Goal: Task Accomplishment & Management: Use online tool/utility

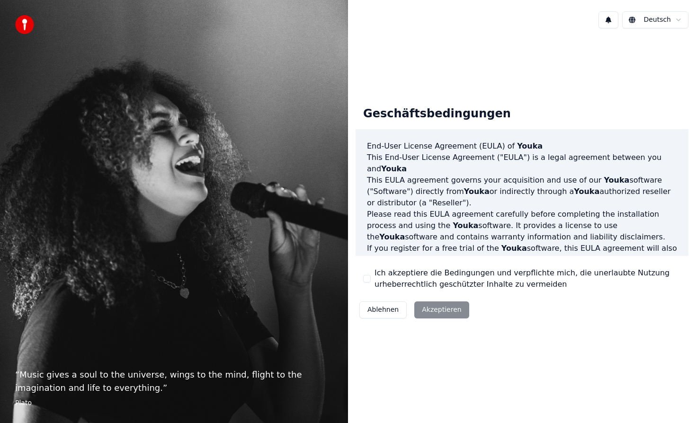
click at [367, 279] on button "Ich akzeptiere die Bedingungen und verpflichte mich, die unerlaubte Nutzung urh…" at bounding box center [367, 279] width 8 height 8
click at [444, 312] on button "Akzeptieren" at bounding box center [441, 310] width 54 height 17
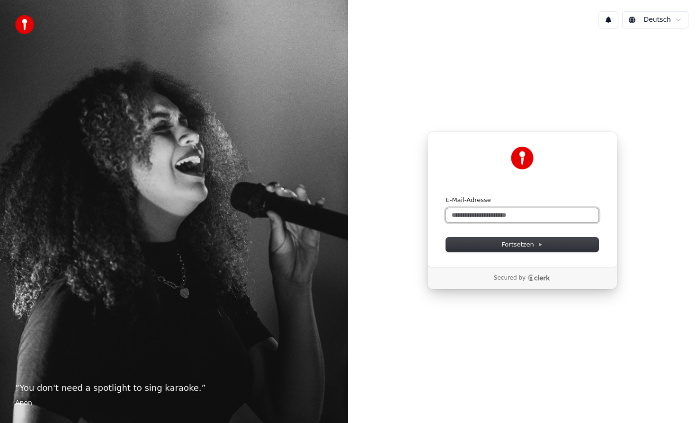
click at [459, 213] on input "E-Mail-Adresse" at bounding box center [522, 215] width 152 height 14
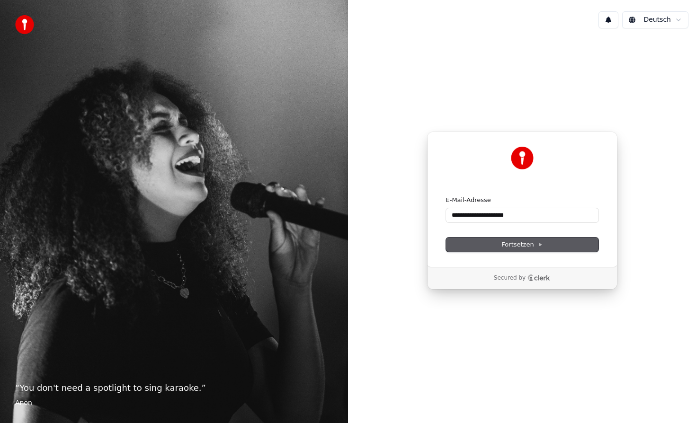
click at [517, 248] on span "Fortsetzen" at bounding box center [521, 244] width 41 height 9
type input "**********"
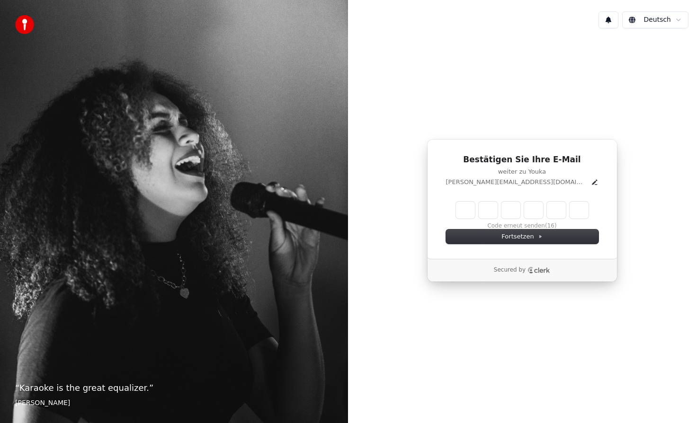
click at [441, 219] on div "Bestätigen Sie Ihre E-Mail weiter zu Youka [EMAIL_ADDRESS][DOMAIN_NAME] Code er…" at bounding box center [522, 199] width 190 height 120
click at [470, 208] on input "Enter verification code" at bounding box center [522, 210] width 133 height 17
paste input "******"
type input "******"
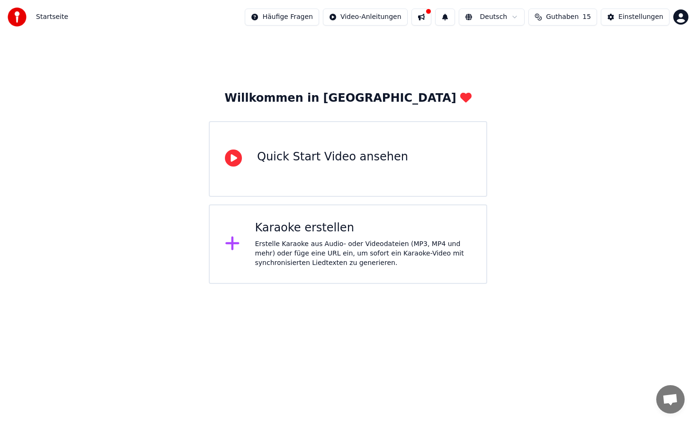
click at [319, 244] on div "Erstelle Karaoke aus Audio- oder Videodateien (MP3, MP4 und mehr) oder füge ein…" at bounding box center [363, 254] width 216 height 28
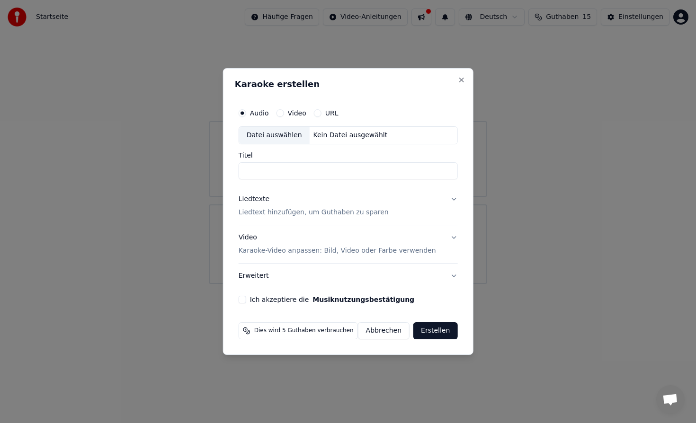
click at [335, 163] on input "Titel" at bounding box center [348, 170] width 219 height 17
click at [285, 134] on div "Datei auswählen" at bounding box center [274, 135] width 71 height 17
type input "**********"
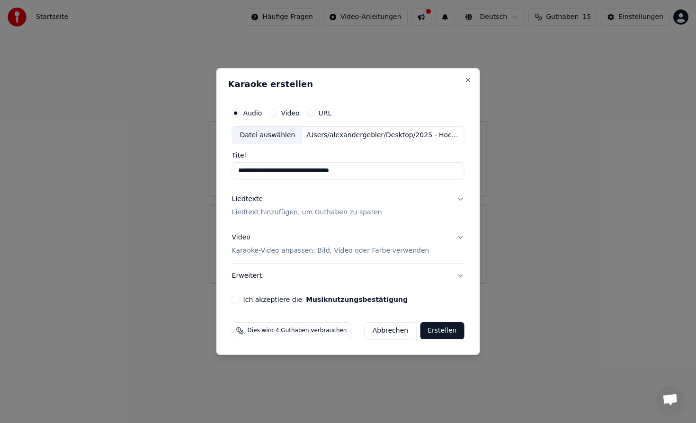
click at [349, 213] on p "Liedtext hinzufügen, um Guthaben zu sparen" at bounding box center [307, 212] width 150 height 9
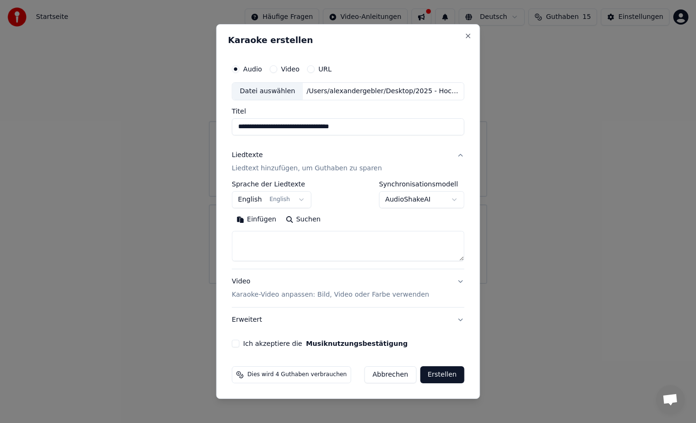
click at [288, 197] on button "English English" at bounding box center [272, 199] width 80 height 17
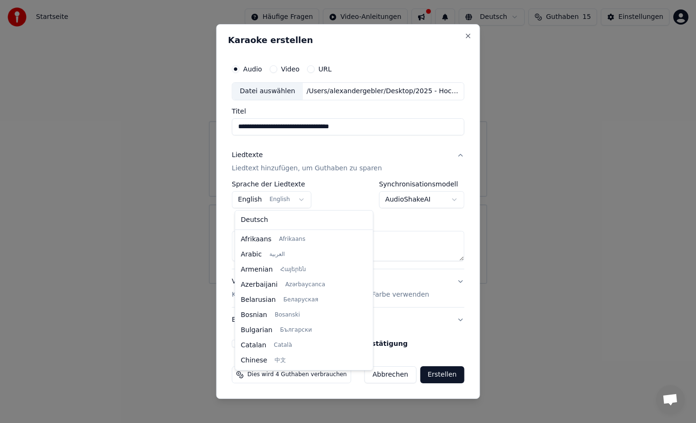
scroll to position [76, 0]
select select "**"
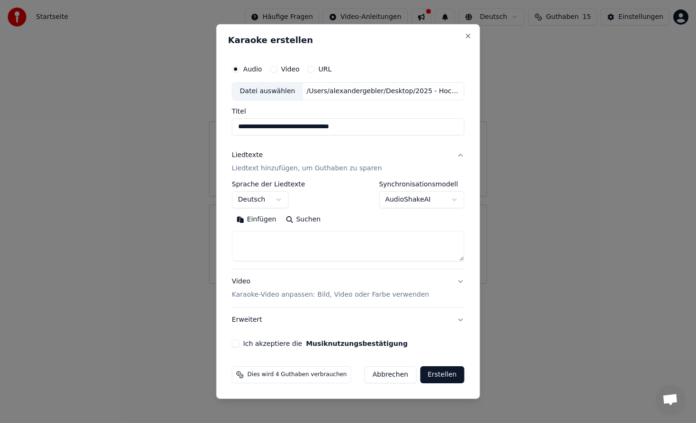
click at [421, 200] on button "AudioShakeAI" at bounding box center [421, 199] width 85 height 17
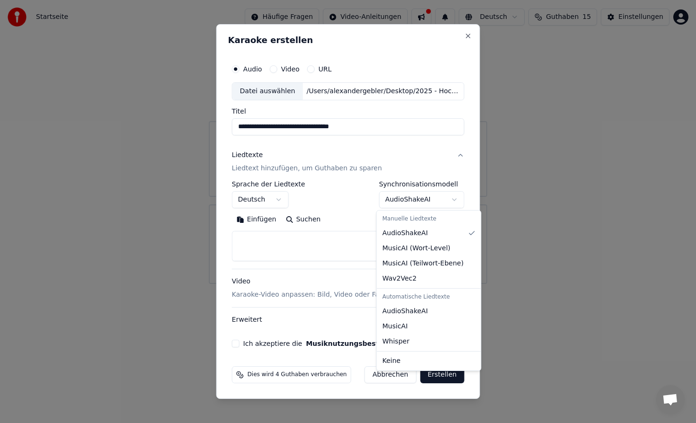
click at [421, 200] on body "**********" at bounding box center [348, 142] width 696 height 284
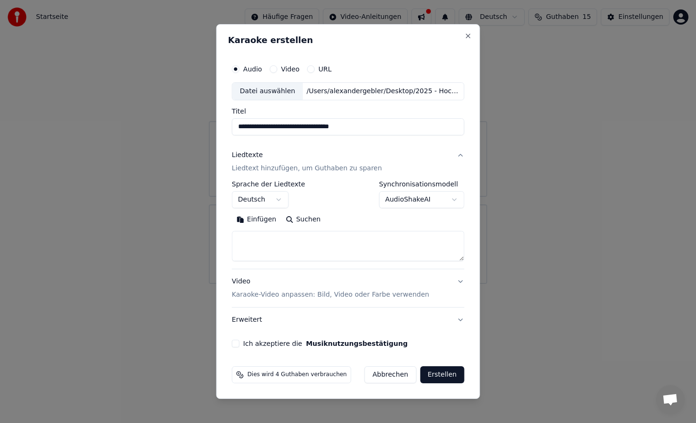
click at [350, 239] on textarea at bounding box center [348, 246] width 232 height 30
paste textarea "**********"
type textarea "**********"
click at [238, 345] on button "Ich akzeptiere die Musiknutzungsbestätigung" at bounding box center [236, 344] width 8 height 8
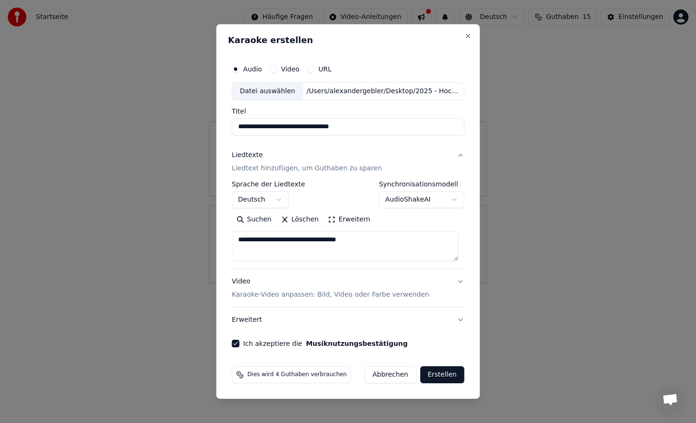
click at [435, 373] on button "Erstellen" at bounding box center [442, 374] width 44 height 17
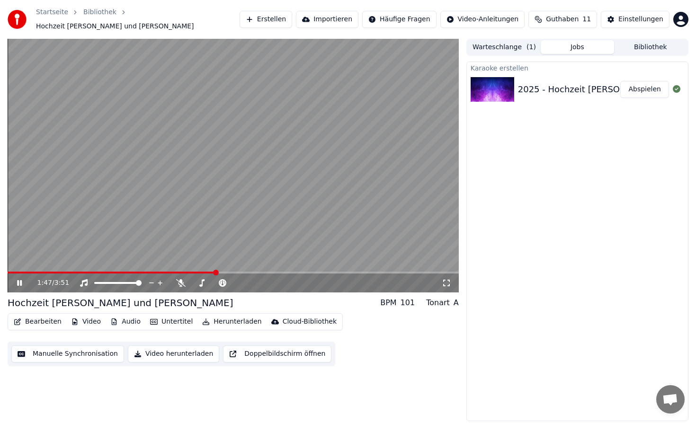
click at [18, 280] on icon at bounding box center [19, 283] width 5 height 6
click at [42, 318] on button "Bearbeiten" at bounding box center [37, 321] width 55 height 13
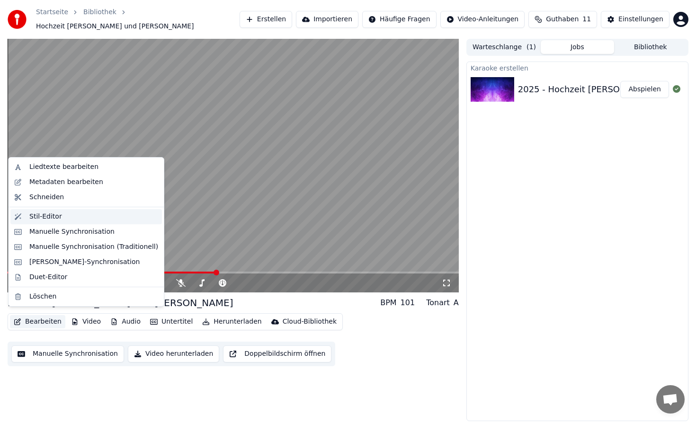
click at [49, 213] on div "Stil-Editor" at bounding box center [45, 216] width 33 height 9
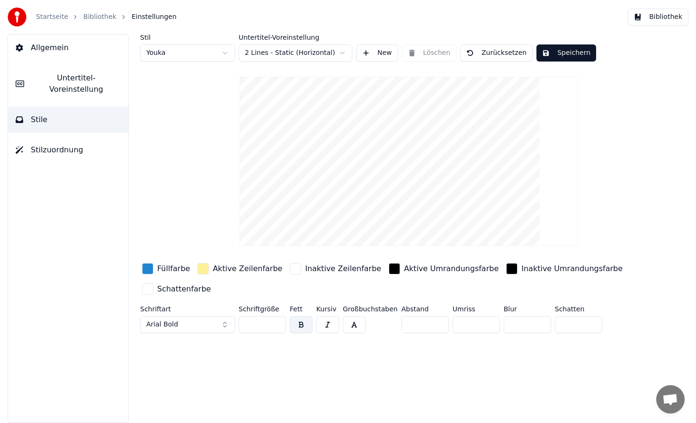
click at [226, 323] on button "Arial Bold" at bounding box center [187, 324] width 95 height 17
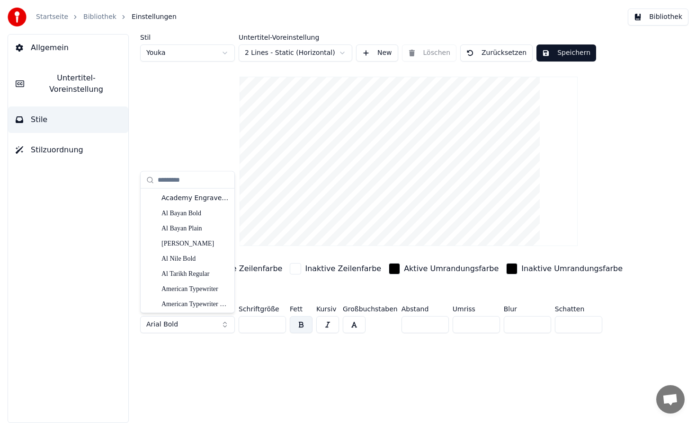
click at [226, 323] on button "Arial Bold" at bounding box center [187, 324] width 95 height 17
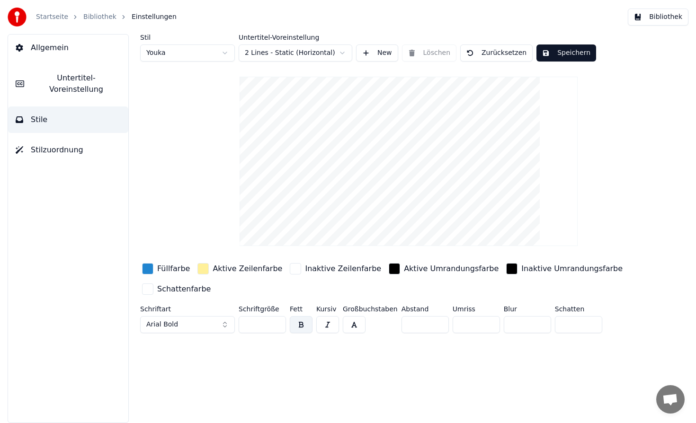
click at [265, 326] on input "**" at bounding box center [262, 324] width 47 height 17
click at [277, 321] on input "**" at bounding box center [262, 324] width 47 height 17
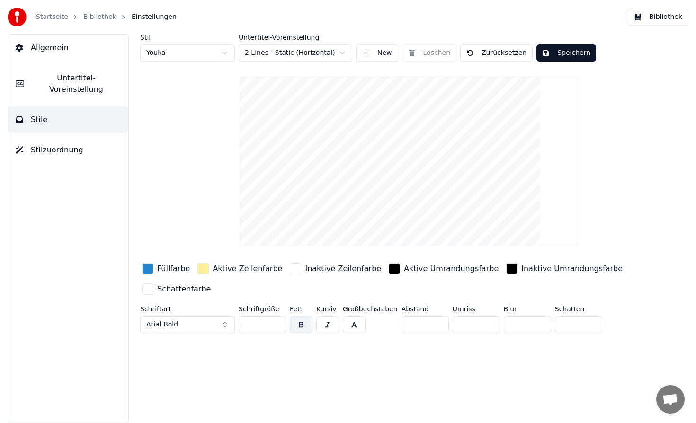
click at [277, 321] on input "***" at bounding box center [262, 324] width 47 height 17
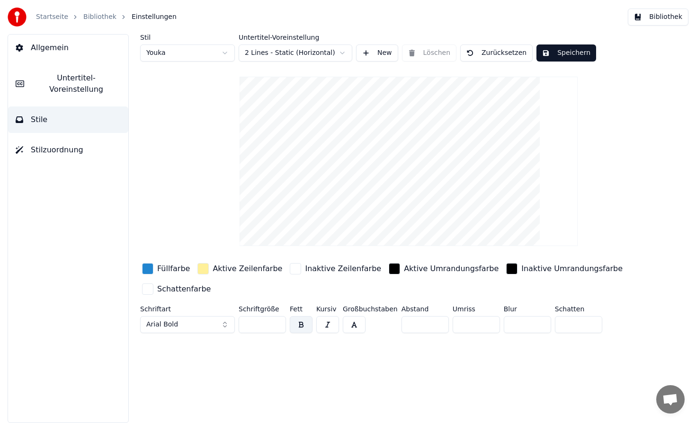
click at [277, 321] on input "***" at bounding box center [262, 324] width 47 height 17
click at [261, 325] on input "***" at bounding box center [262, 324] width 47 height 17
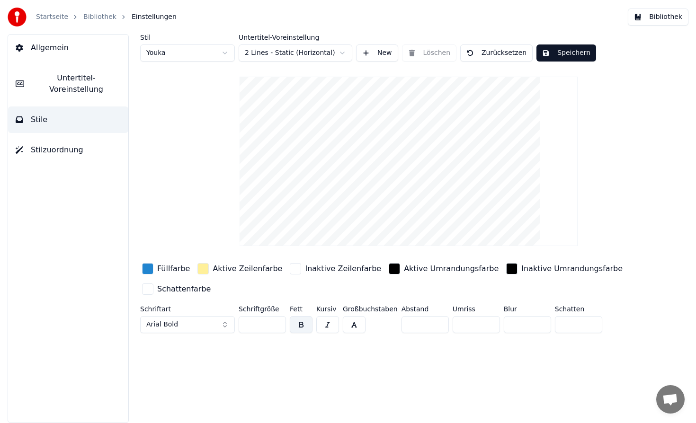
click at [261, 325] on input "***" at bounding box center [262, 324] width 47 height 17
drag, startPoint x: 261, startPoint y: 325, endPoint x: 229, endPoint y: 320, distance: 32.5
click at [229, 320] on div "Schriftart Arial Bold Schriftgröße *** Fett Kursiv Großbuchstaben Abstand * Umr…" at bounding box center [383, 321] width 487 height 31
type input "***"
click at [300, 324] on button "button" at bounding box center [301, 324] width 23 height 17
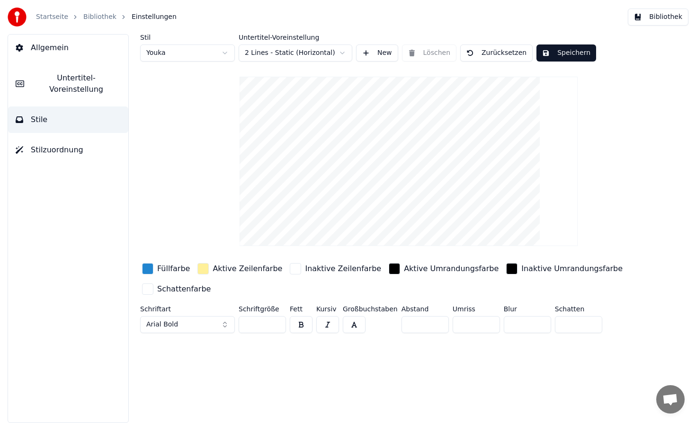
click at [540, 322] on input "*" at bounding box center [527, 324] width 47 height 17
type input "*"
click at [540, 322] on input "*" at bounding box center [527, 324] width 47 height 17
click at [222, 322] on button "Arial Bold" at bounding box center [187, 324] width 95 height 17
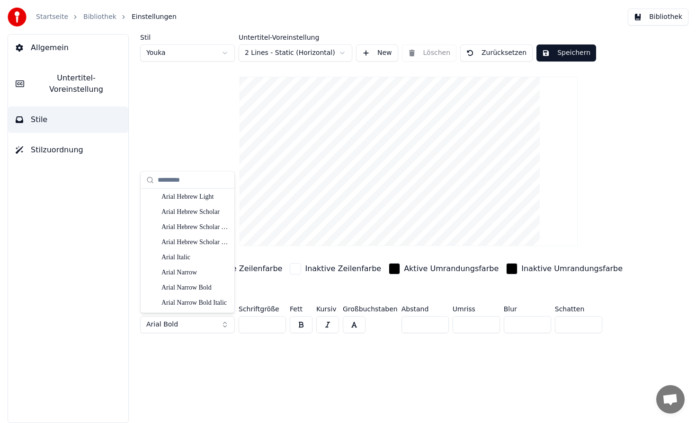
scroll to position [599, 0]
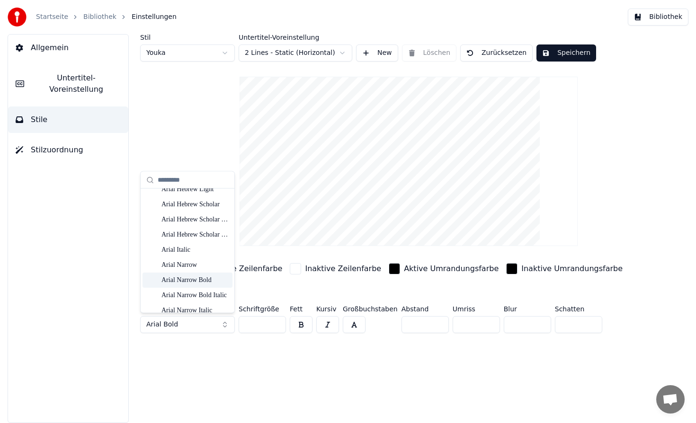
click at [280, 375] on div "Stil Youka Untertitel-Voreinstellung 2 Lines - Static (Horizontal) New Löschen …" at bounding box center [408, 228] width 575 height 389
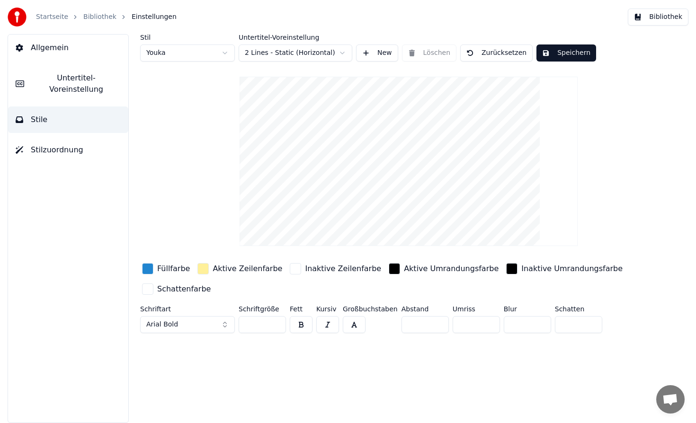
click at [52, 144] on span "Stilzuordnung" at bounding box center [57, 149] width 53 height 11
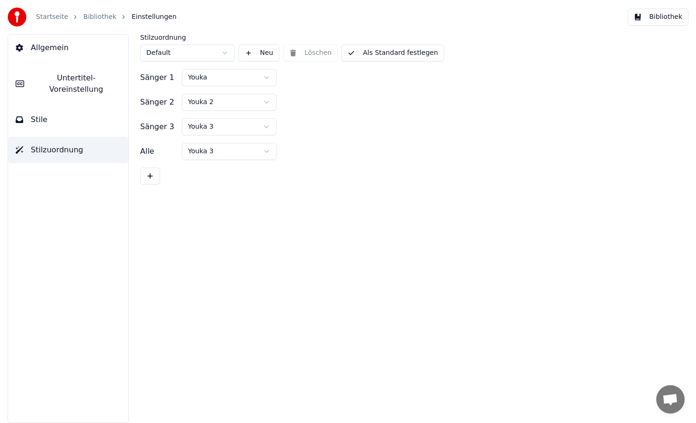
click at [46, 107] on button "Stile" at bounding box center [68, 120] width 120 height 27
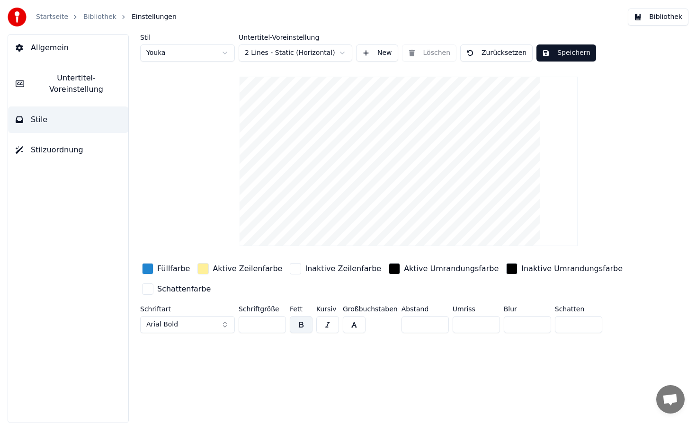
click at [54, 78] on span "Untertitel-Voreinstellung" at bounding box center [76, 83] width 89 height 23
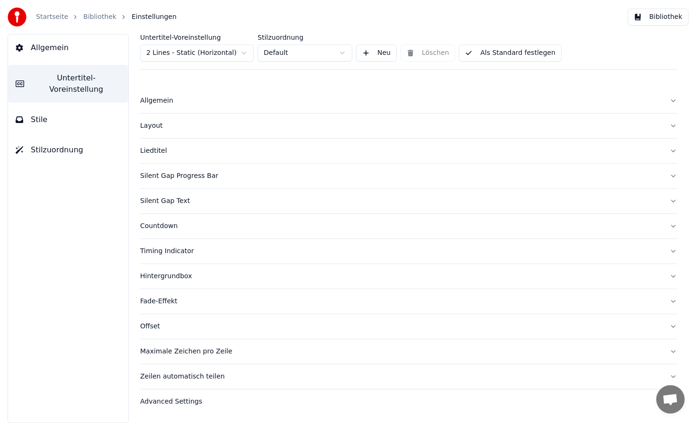
click at [165, 128] on div "Layout" at bounding box center [401, 125] width 522 height 9
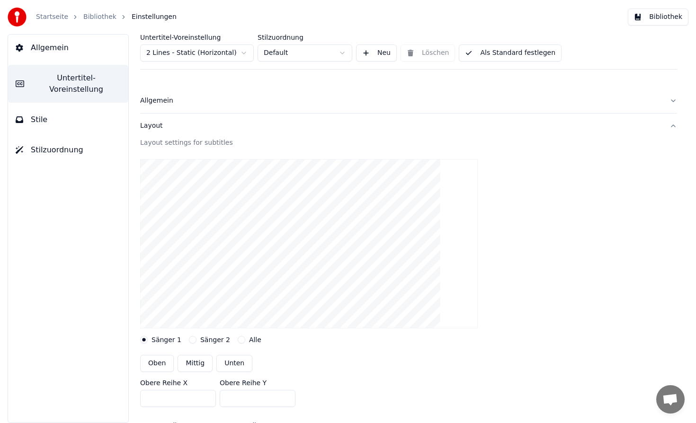
click at [165, 128] on div "Layout" at bounding box center [401, 125] width 522 height 9
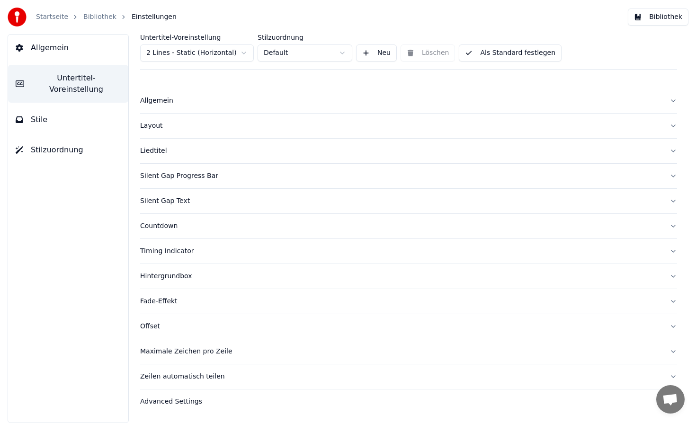
click at [165, 128] on div "Layout" at bounding box center [401, 125] width 522 height 9
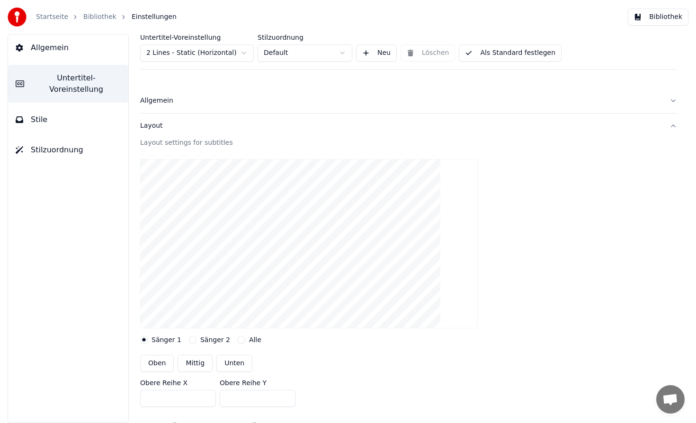
click at [238, 339] on button "Alle" at bounding box center [242, 340] width 8 height 8
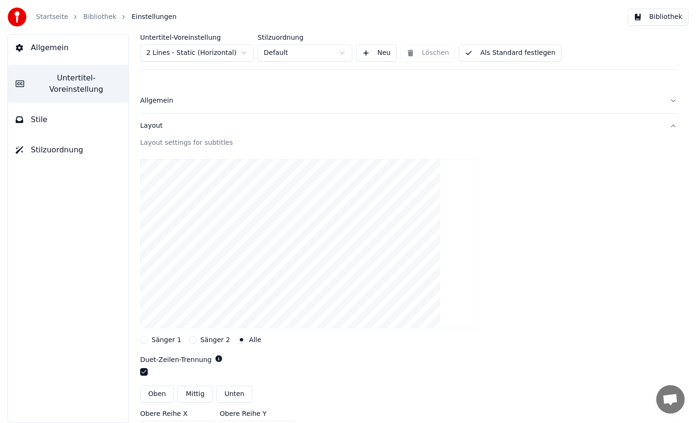
click at [145, 373] on button "button" at bounding box center [144, 372] width 8 height 8
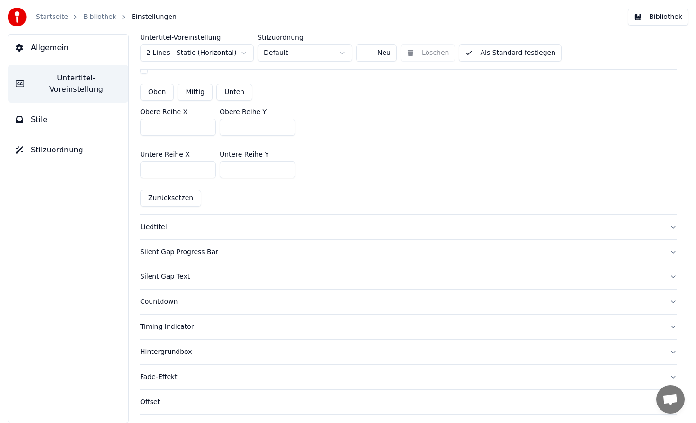
scroll to position [314, 0]
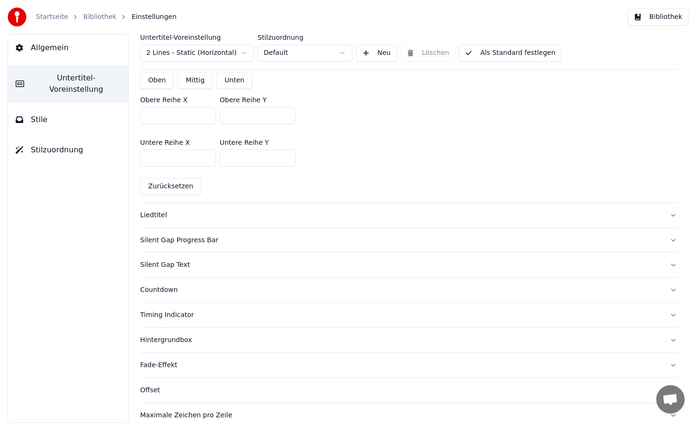
click at [161, 214] on div "Liedtitel" at bounding box center [401, 215] width 522 height 9
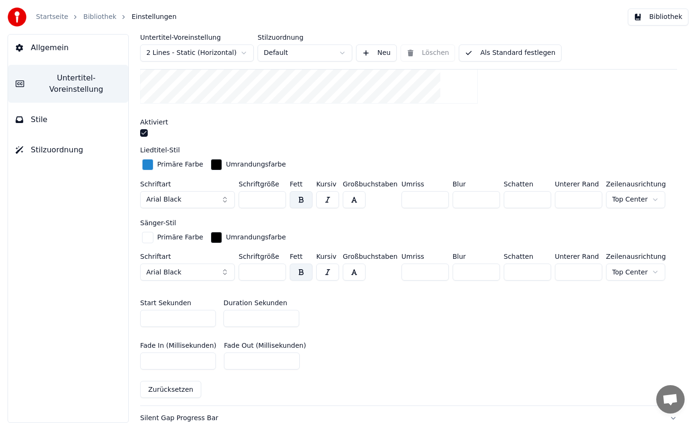
scroll to position [0, 0]
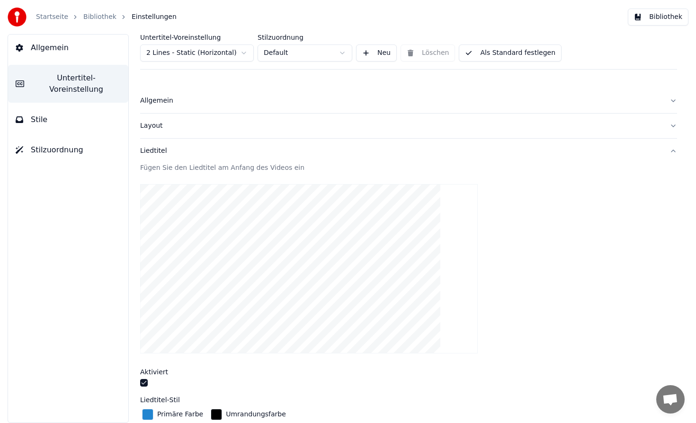
click at [42, 55] on button "Allgemein" at bounding box center [68, 48] width 120 height 27
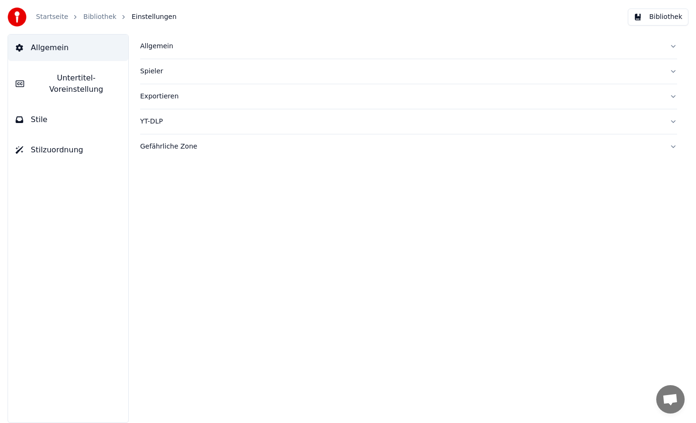
click at [69, 78] on span "Untertitel-Voreinstellung" at bounding box center [76, 83] width 89 height 23
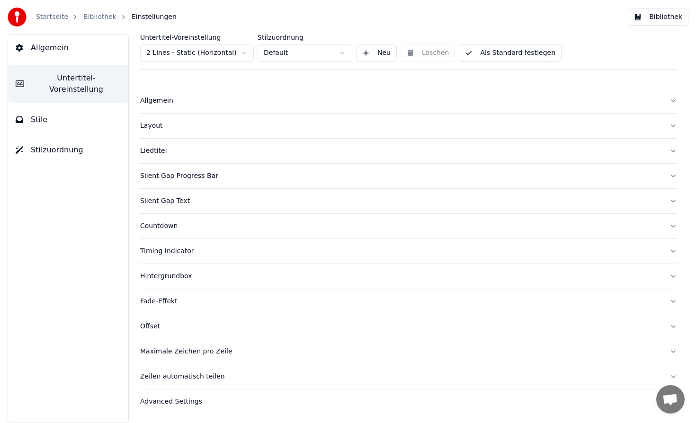
click at [213, 55] on html "Startseite Bibliothek Einstellungen Bibliothek Allgemein Untertitel-Voreinstell…" at bounding box center [348, 211] width 696 height 423
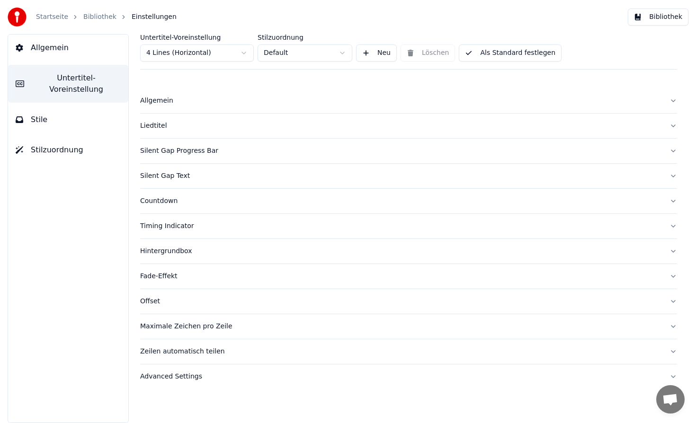
click at [42, 48] on span "Allgemein" at bounding box center [50, 47] width 38 height 11
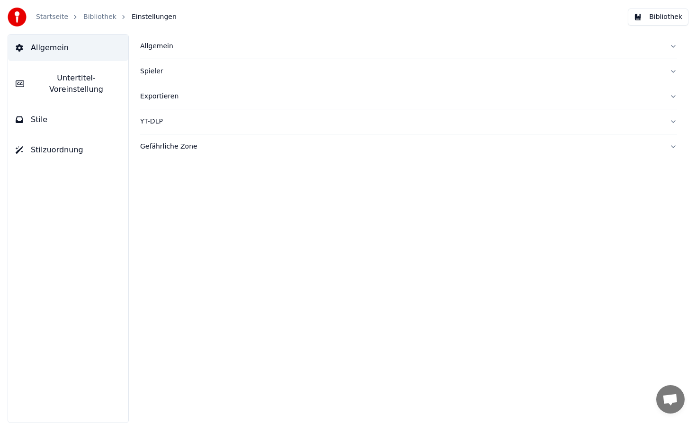
click at [43, 114] on span "Stile" at bounding box center [39, 119] width 17 height 11
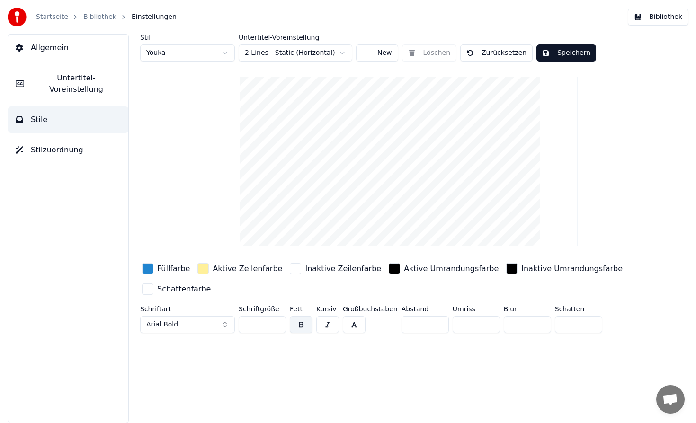
click at [54, 80] on span "Untertitel-Voreinstellung" at bounding box center [76, 83] width 89 height 23
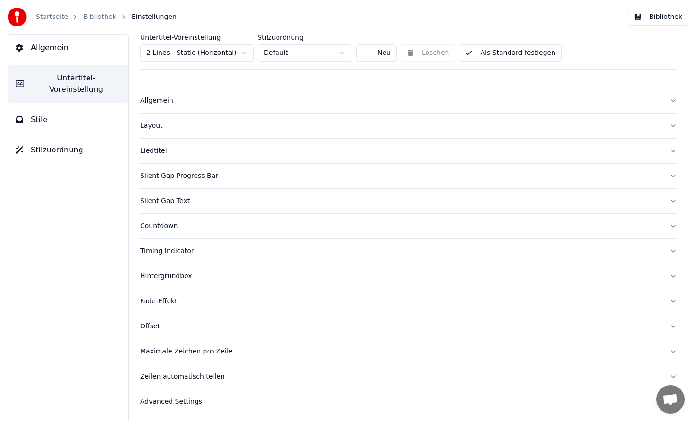
click at [47, 48] on span "Allgemein" at bounding box center [50, 47] width 38 height 11
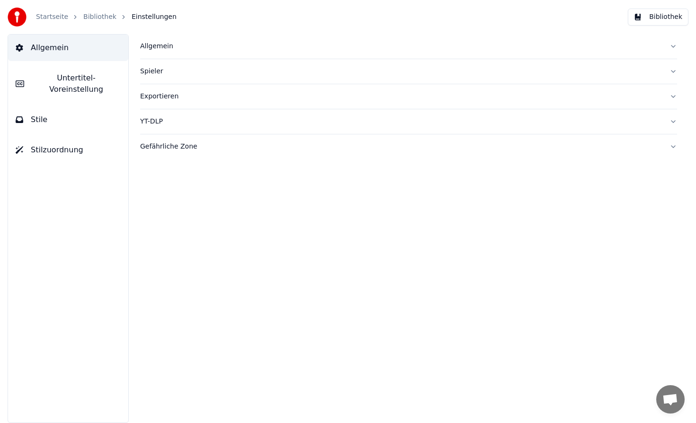
click at [58, 80] on span "Untertitel-Voreinstellung" at bounding box center [76, 83] width 89 height 23
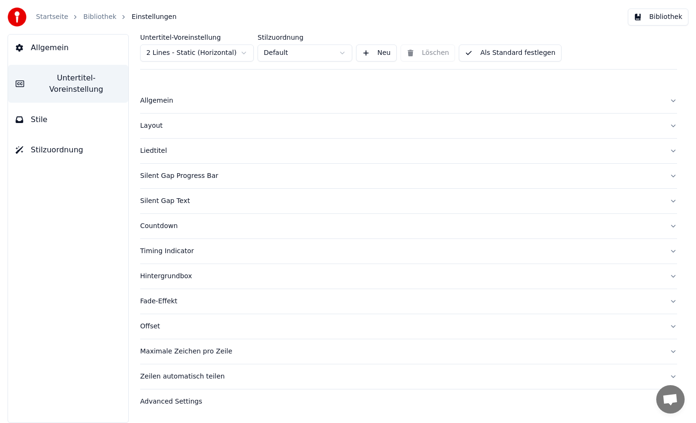
click at [189, 55] on html "Startseite Bibliothek Einstellungen Bibliothek Allgemein Untertitel-Voreinstell…" at bounding box center [348, 211] width 696 height 423
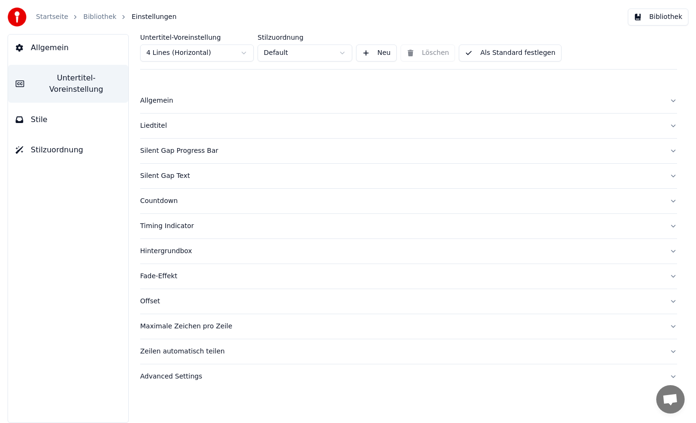
click at [75, 110] on button "Stile" at bounding box center [68, 120] width 120 height 27
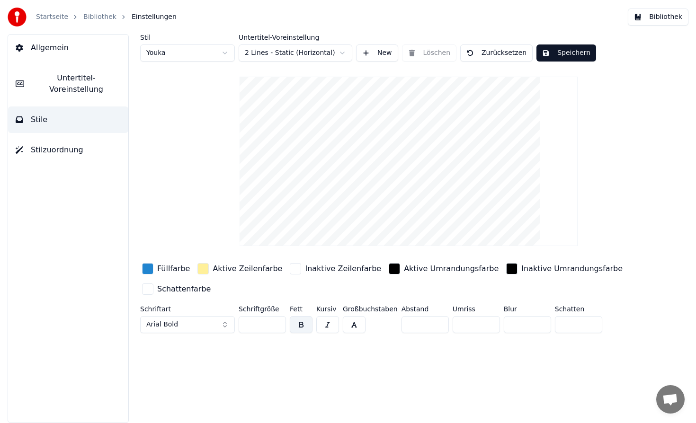
click at [258, 316] on input "**" at bounding box center [262, 324] width 47 height 17
click at [222, 55] on html "Startseite Bibliothek Einstellungen Bibliothek Allgemein Untertitel-Voreinstell…" at bounding box center [348, 211] width 696 height 423
click at [170, 52] on html "Startseite Bibliothek Einstellungen Bibliothek Allgemein Untertitel-Voreinstell…" at bounding box center [348, 211] width 696 height 423
click at [343, 55] on html "Startseite Bibliothek Einstellungen Bibliothek Allgemein Untertitel-Voreinstell…" at bounding box center [348, 211] width 696 height 423
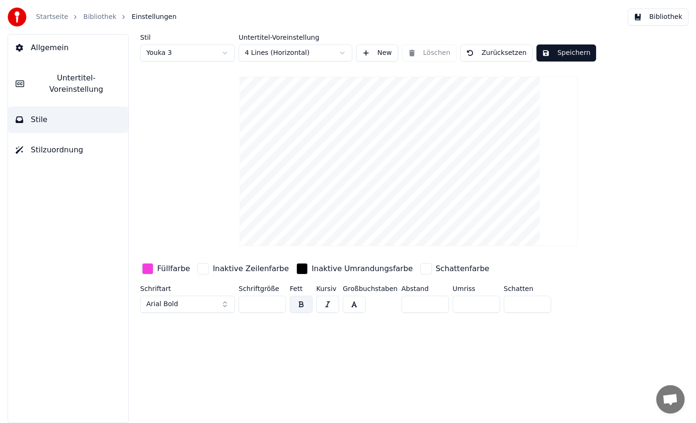
click at [256, 303] on input "**" at bounding box center [262, 304] width 47 height 17
click at [255, 306] on input "**" at bounding box center [262, 304] width 47 height 17
type input "*"
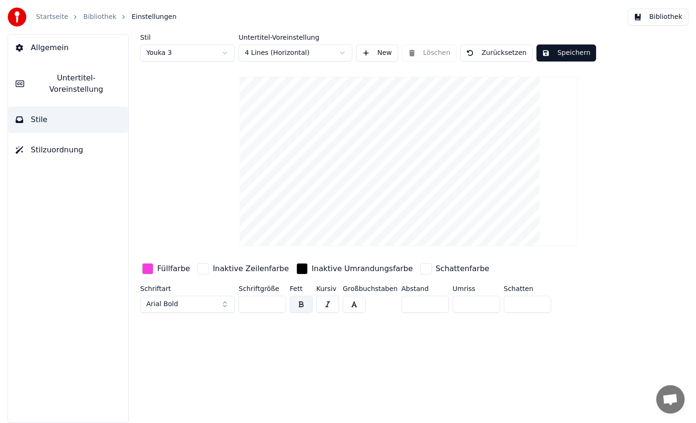
type input "***"
click at [573, 55] on button "Speichern" at bounding box center [566, 52] width 60 height 17
click at [81, 80] on span "Untertitel-Voreinstellung" at bounding box center [76, 83] width 89 height 23
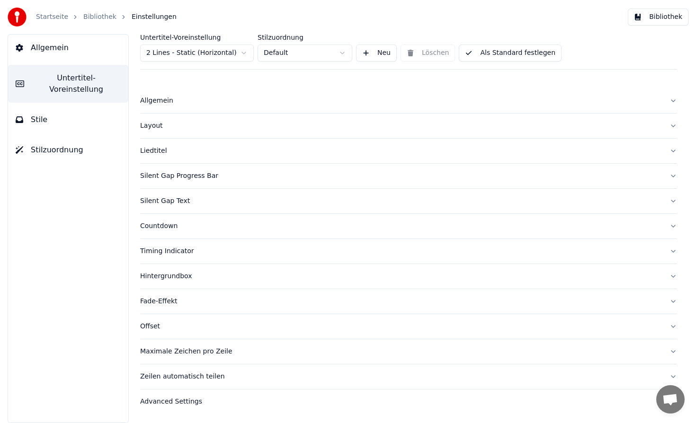
click at [158, 106] on button "Allgemein" at bounding box center [408, 101] width 537 height 25
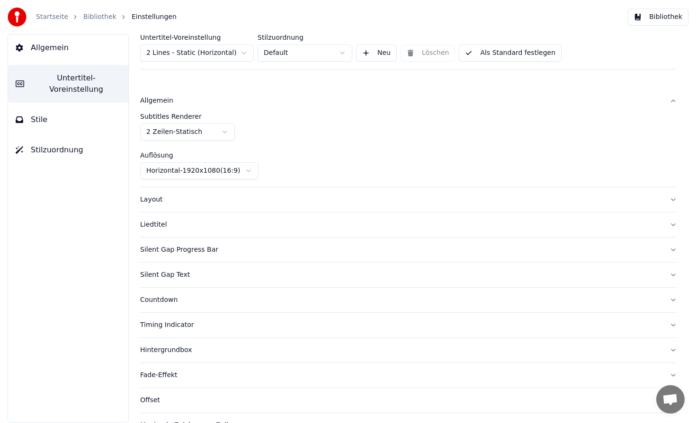
click at [152, 203] on div "Layout" at bounding box center [401, 199] width 522 height 9
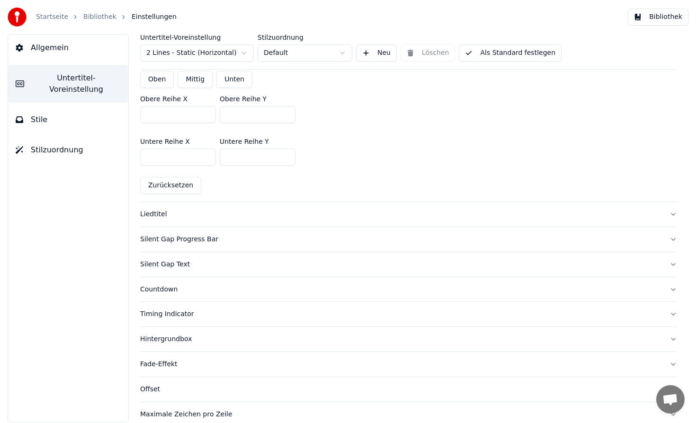
scroll to position [306, 0]
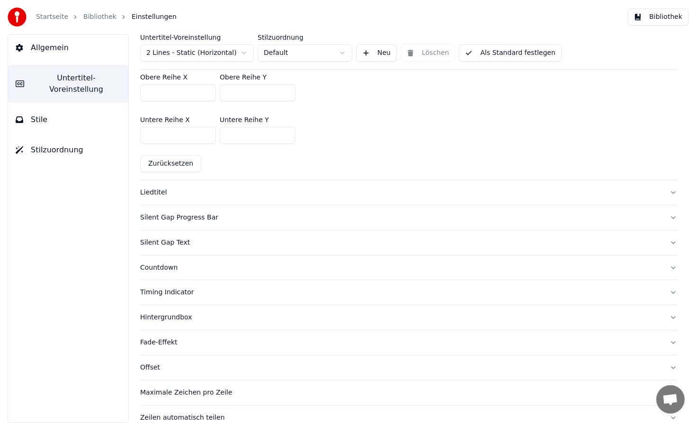
click at [60, 46] on span "Allgemein" at bounding box center [50, 47] width 38 height 11
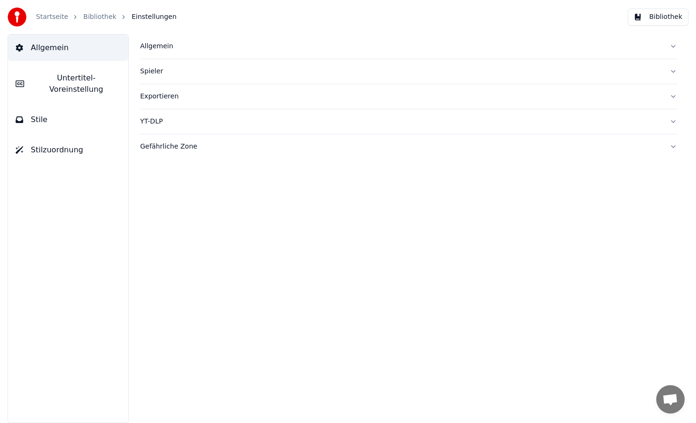
click at [62, 107] on button "Stile" at bounding box center [68, 120] width 120 height 27
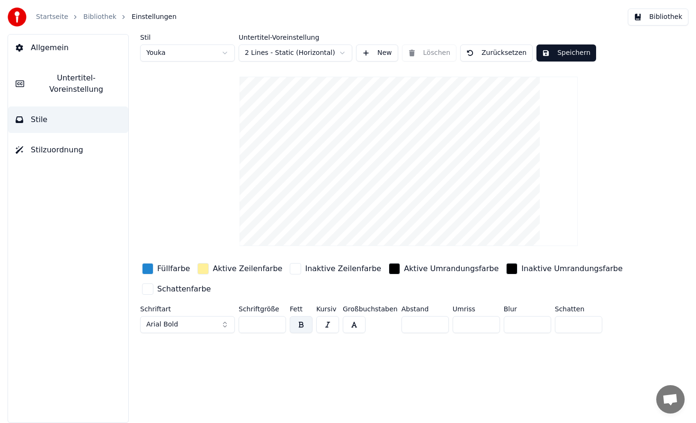
click at [338, 53] on html "Startseite Bibliothek Einstellungen Bibliothek Allgemein Untertitel-Voreinstell…" at bounding box center [348, 211] width 696 height 423
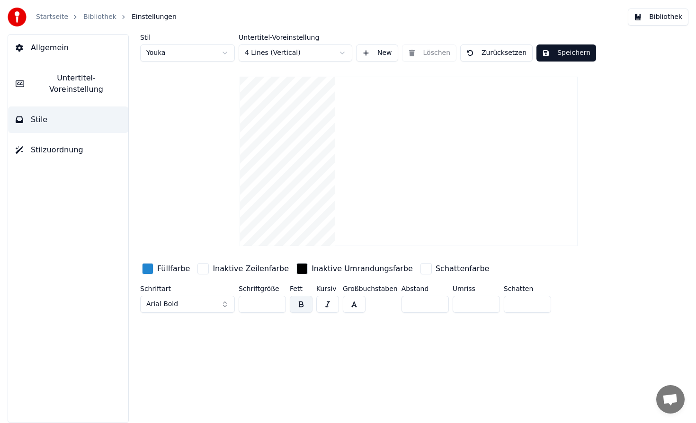
click at [275, 54] on html "Startseite Bibliothek Einstellungen Bibliothek Allgemein Untertitel-Voreinstell…" at bounding box center [348, 211] width 696 height 423
click at [571, 52] on button "Speichern" at bounding box center [566, 52] width 60 height 17
click at [53, 51] on span "Allgemein" at bounding box center [50, 47] width 38 height 11
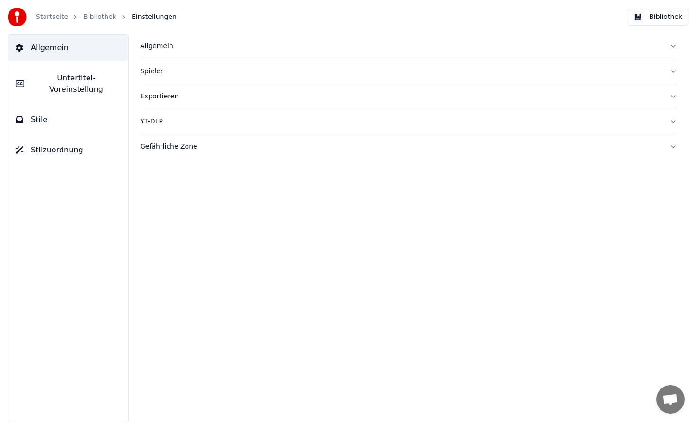
click at [65, 84] on button "Untertitel-Voreinstellung" at bounding box center [68, 84] width 120 height 38
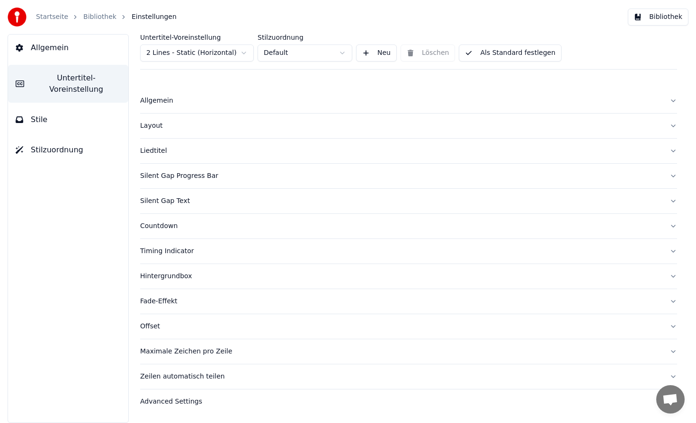
click at [40, 114] on span "Stile" at bounding box center [39, 119] width 17 height 11
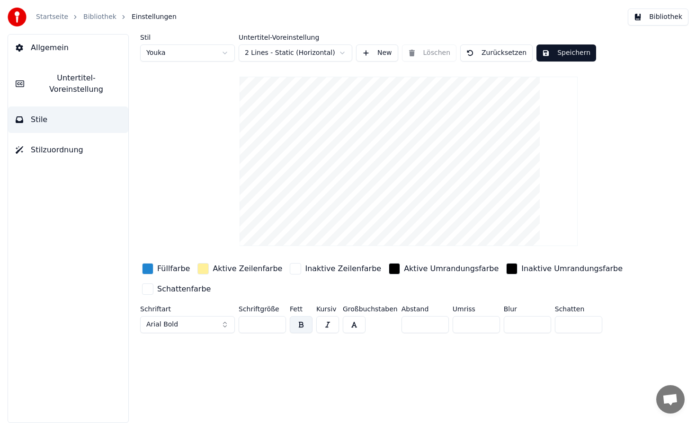
click at [96, 15] on link "Bibliothek" at bounding box center [99, 16] width 33 height 9
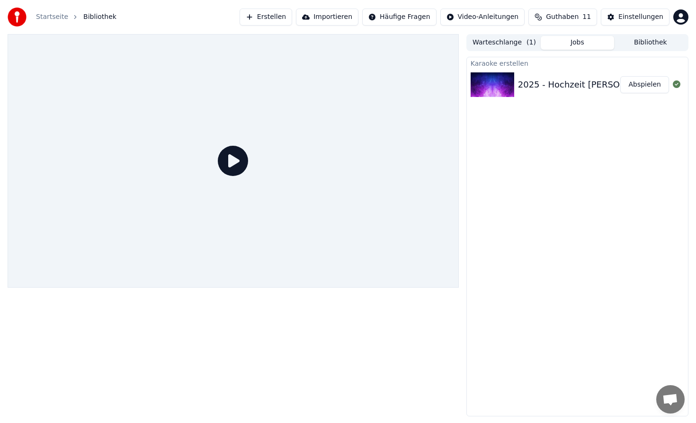
click at [240, 166] on icon at bounding box center [233, 161] width 30 height 30
click at [232, 161] on icon at bounding box center [233, 161] width 30 height 30
click at [238, 152] on icon at bounding box center [233, 161] width 30 height 30
click at [234, 162] on icon at bounding box center [233, 161] width 30 height 30
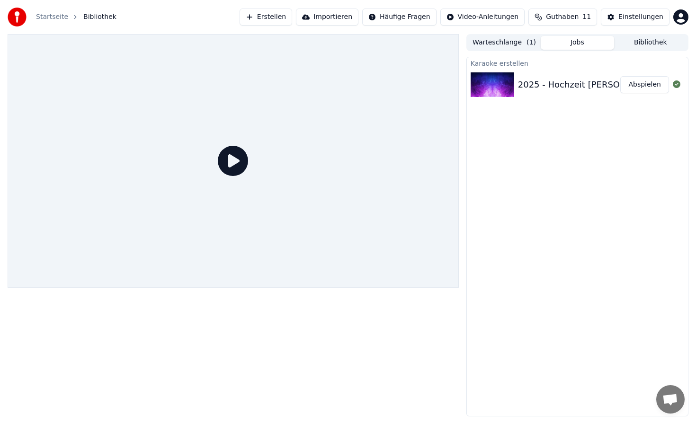
click at [234, 162] on icon at bounding box center [233, 161] width 30 height 30
click at [657, 85] on button "Abspielen" at bounding box center [644, 84] width 49 height 17
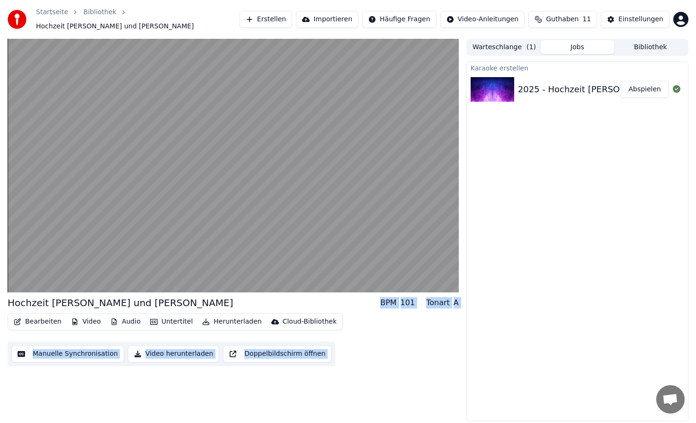
click at [176, 317] on button "Untertitel" at bounding box center [171, 321] width 50 height 13
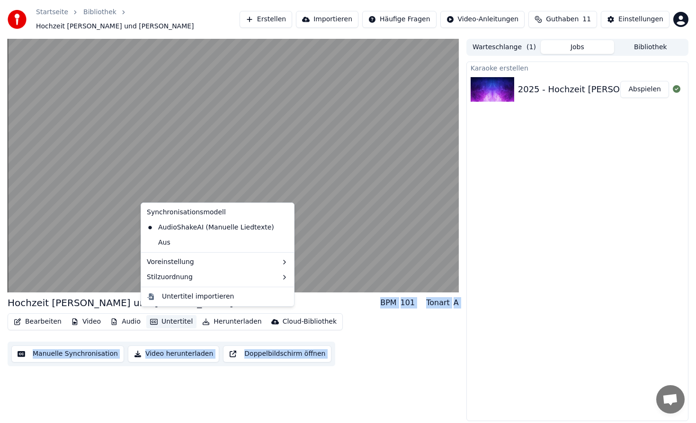
click at [176, 317] on button "Untertitel" at bounding box center [171, 321] width 50 height 13
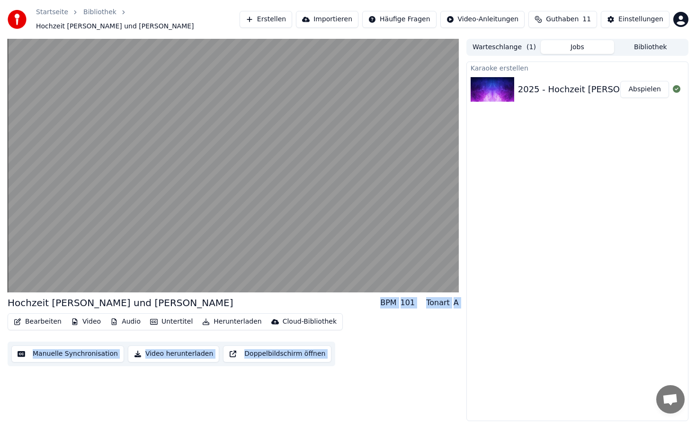
click at [176, 317] on button "Untertitel" at bounding box center [171, 321] width 50 height 13
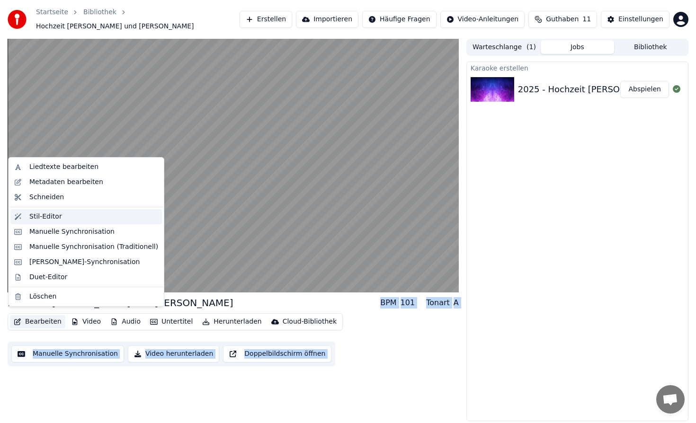
click at [44, 219] on div "Stil-Editor" at bounding box center [45, 216] width 33 height 9
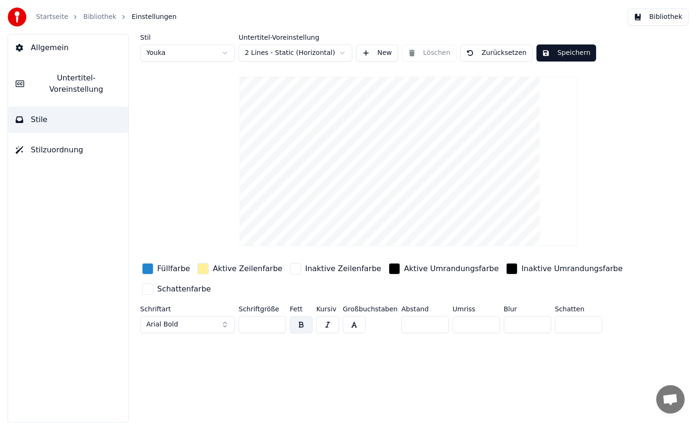
click at [261, 325] on input "***" at bounding box center [262, 324] width 47 height 17
type input "*"
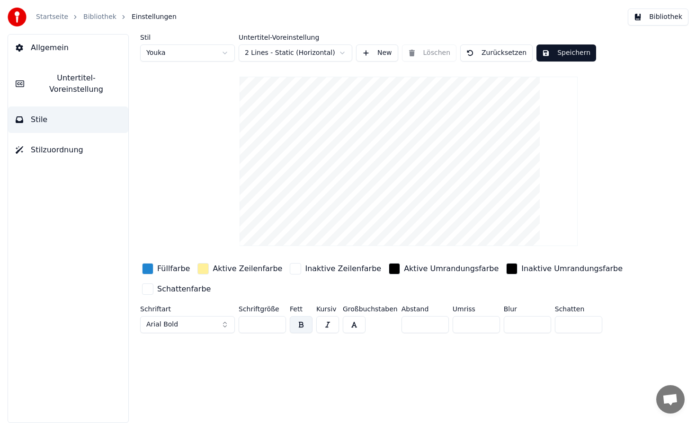
type input "***"
click at [358, 364] on div "Stil Youka Untertitel-Voreinstellung 2 Lines - Static (Horizontal) New Löschen …" at bounding box center [408, 228] width 575 height 389
click at [333, 48] on html "Startseite Bibliothek Einstellungen Bibliothek Allgemein Untertitel-Voreinstell…" at bounding box center [348, 211] width 696 height 423
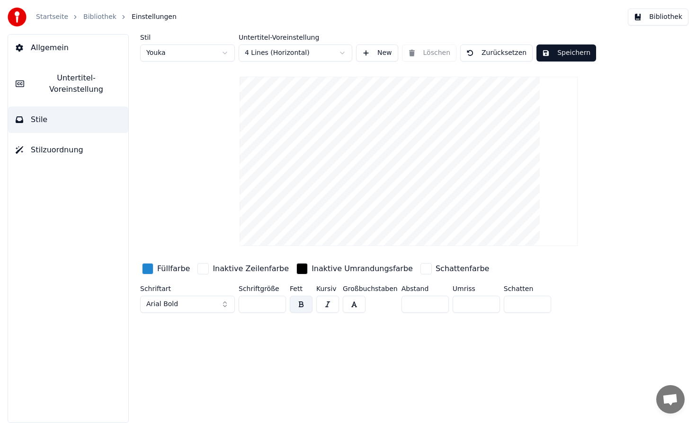
click at [568, 54] on button "Speichern" at bounding box center [566, 52] width 60 height 17
click at [92, 13] on link "Bibliothek" at bounding box center [99, 16] width 33 height 9
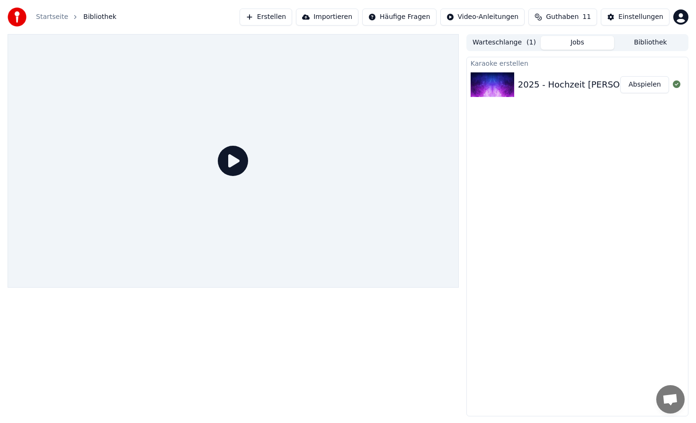
click at [654, 83] on button "Abspielen" at bounding box center [644, 84] width 49 height 17
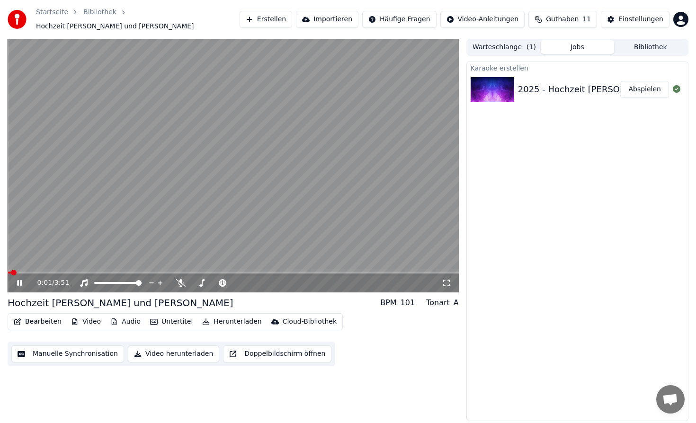
click at [61, 272] on span at bounding box center [233, 273] width 451 height 2
click at [150, 272] on span at bounding box center [233, 273] width 451 height 2
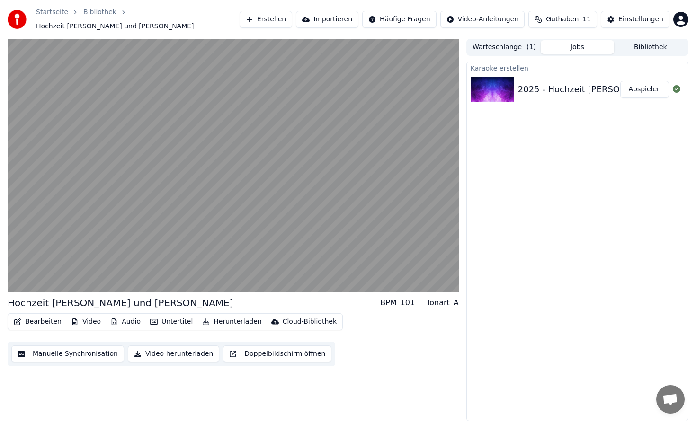
click at [39, 315] on button "Bearbeiten" at bounding box center [37, 321] width 55 height 13
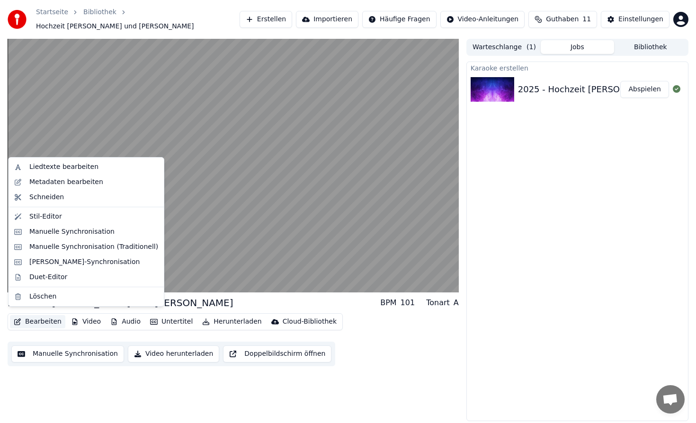
click at [39, 315] on button "Bearbeiten" at bounding box center [37, 321] width 55 height 13
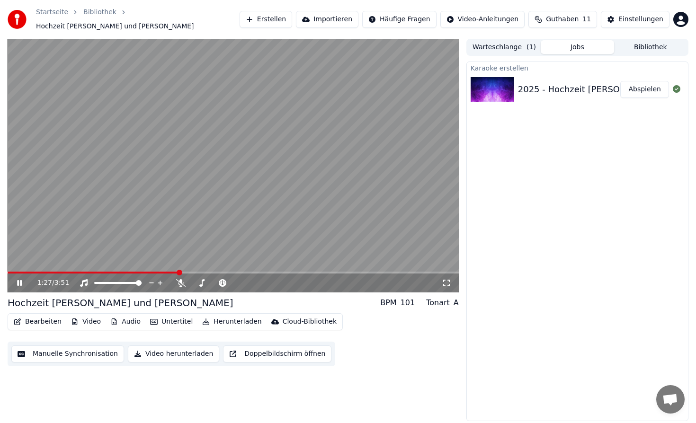
click at [33, 319] on button "Bearbeiten" at bounding box center [37, 321] width 55 height 13
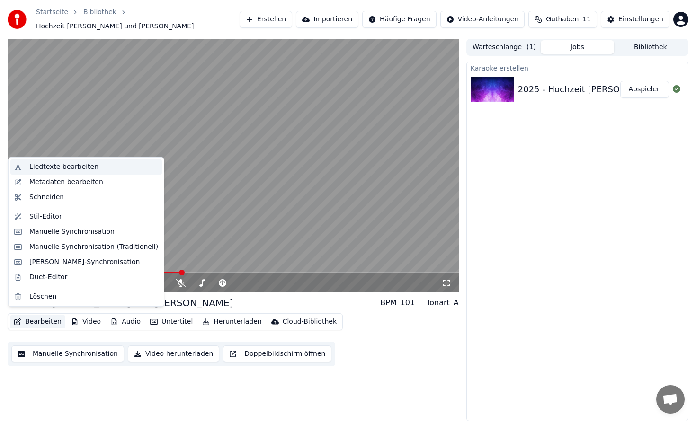
click at [52, 172] on div "Liedtexte bearbeiten" at bounding box center [85, 167] width 151 height 15
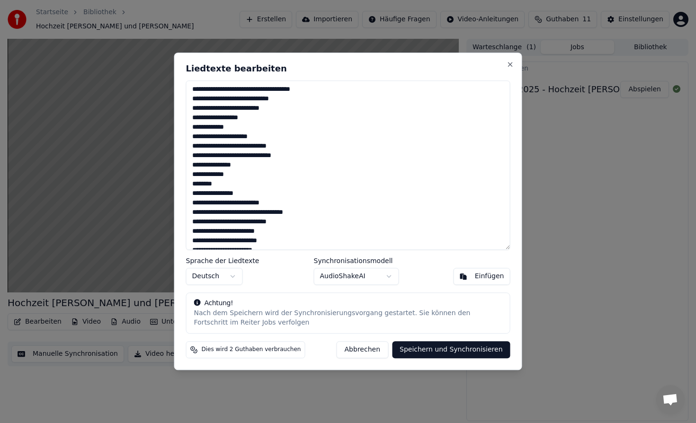
click at [363, 347] on button "Abbrechen" at bounding box center [363, 350] width 52 height 17
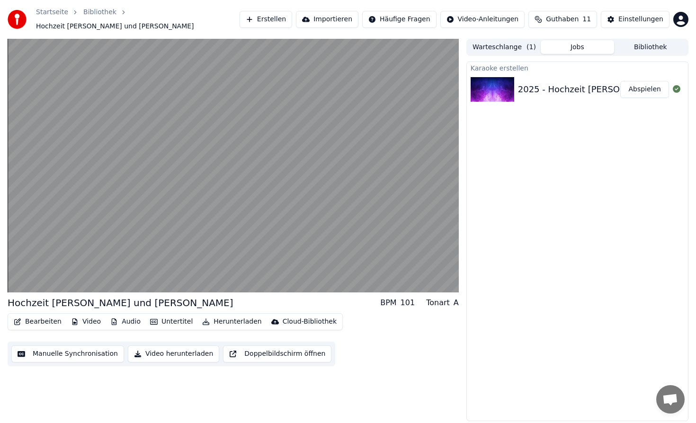
click at [36, 315] on button "Bearbeiten" at bounding box center [37, 321] width 55 height 13
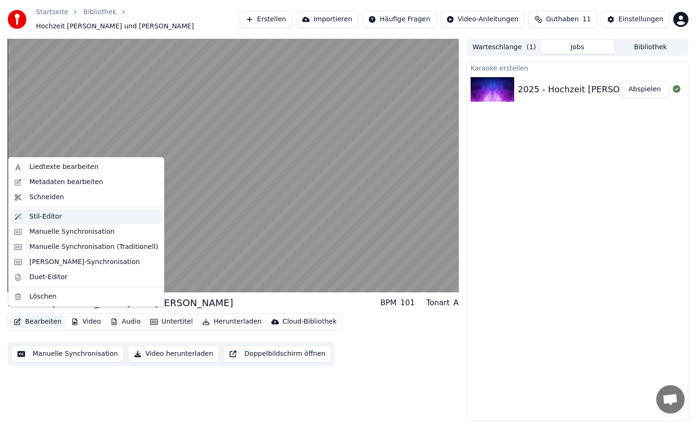
click at [57, 212] on div "Stil-Editor" at bounding box center [45, 216] width 33 height 9
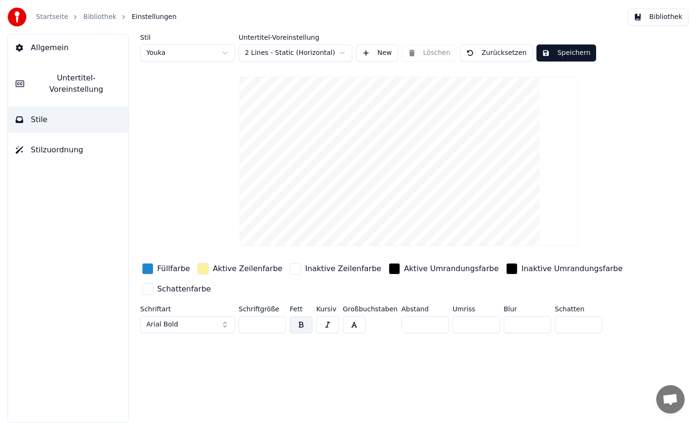
click at [61, 50] on span "Allgemein" at bounding box center [50, 47] width 38 height 11
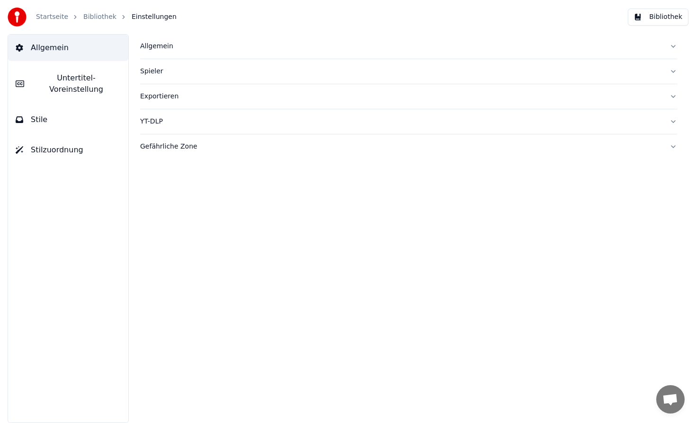
click at [148, 70] on div "Spieler" at bounding box center [401, 71] width 522 height 9
click at [167, 183] on div "Exportieren" at bounding box center [401, 181] width 522 height 9
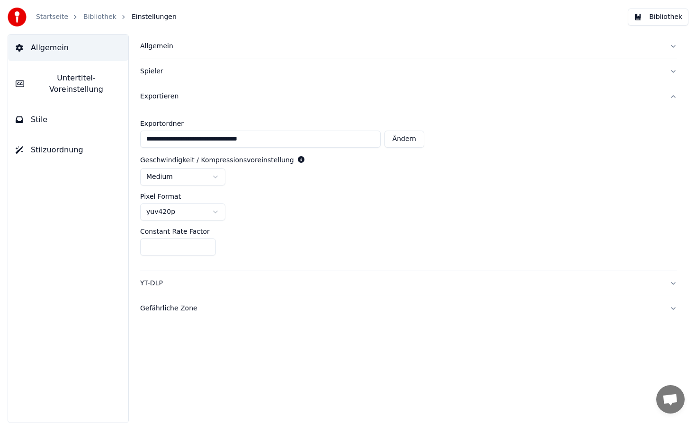
click at [33, 114] on span "Stile" at bounding box center [39, 119] width 17 height 11
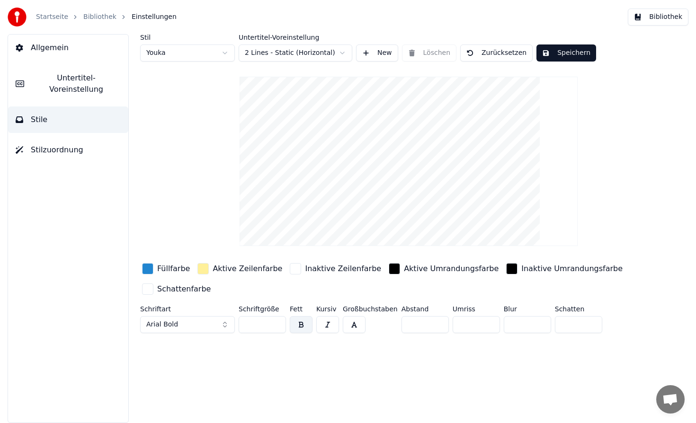
click at [42, 47] on span "Allgemein" at bounding box center [50, 47] width 38 height 11
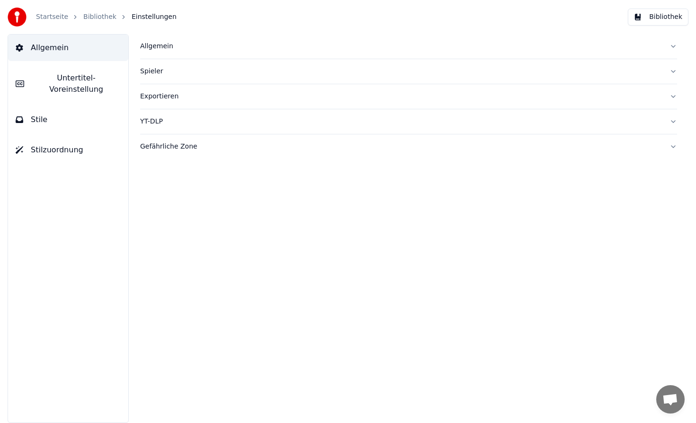
click at [154, 69] on div "Spieler" at bounding box center [401, 71] width 522 height 9
click at [152, 52] on button "Allgemein" at bounding box center [408, 46] width 537 height 25
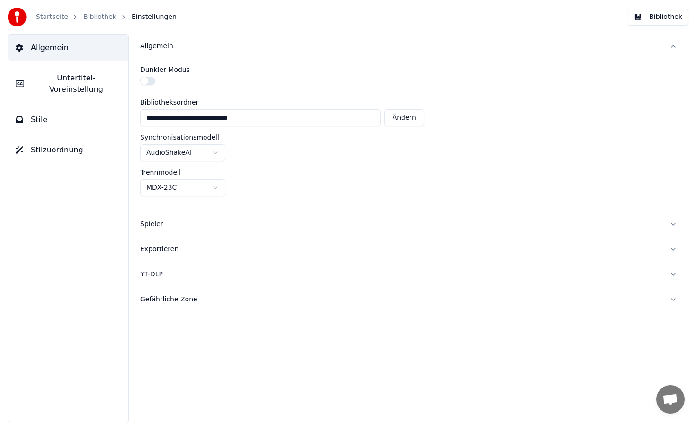
click at [152, 52] on button "Allgemein" at bounding box center [408, 46] width 537 height 25
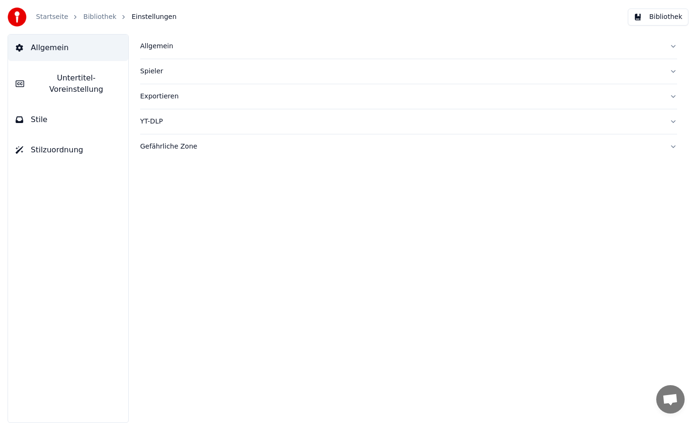
click at [67, 83] on span "Untertitel-Voreinstellung" at bounding box center [76, 83] width 89 height 23
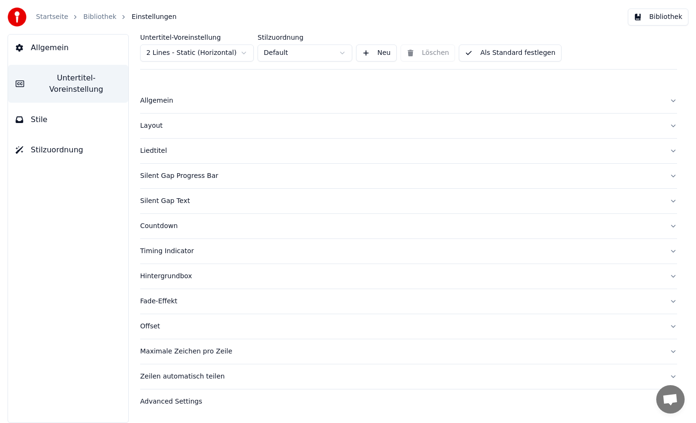
click at [151, 128] on div "Layout" at bounding box center [401, 125] width 522 height 9
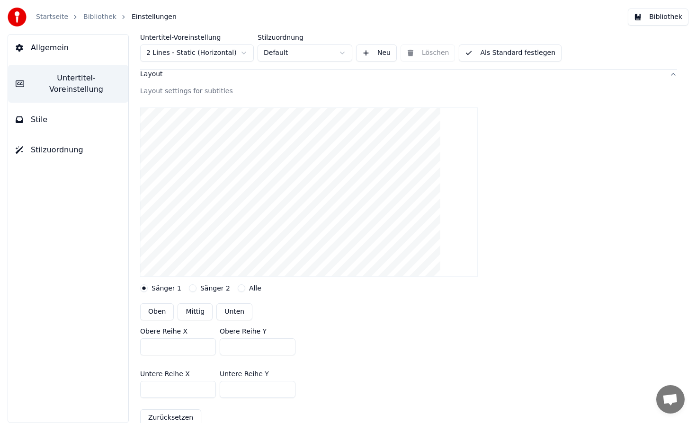
scroll to position [53, 0]
click at [157, 307] on button "Oben" at bounding box center [157, 310] width 34 height 17
type input "***"
click at [194, 311] on button "Mittig" at bounding box center [195, 310] width 35 height 17
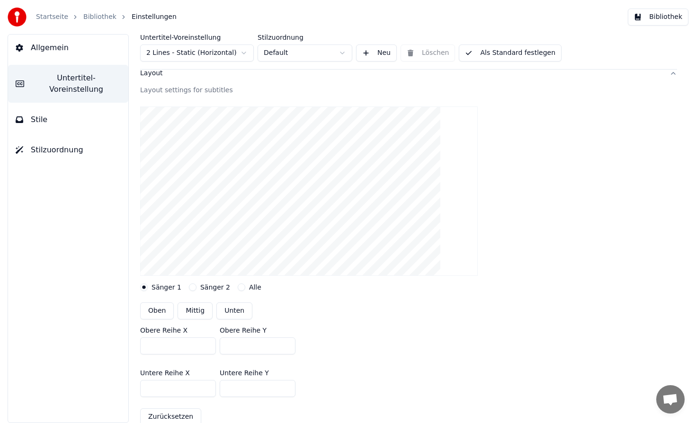
type input "***"
click at [100, 18] on link "Bibliothek" at bounding box center [99, 16] width 33 height 9
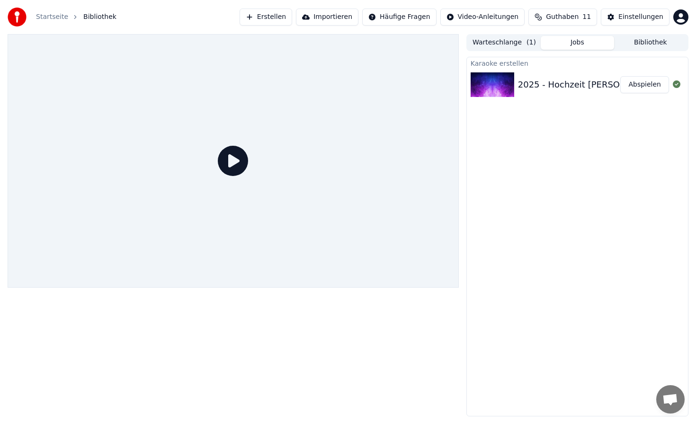
click at [640, 90] on button "Abspielen" at bounding box center [644, 84] width 49 height 17
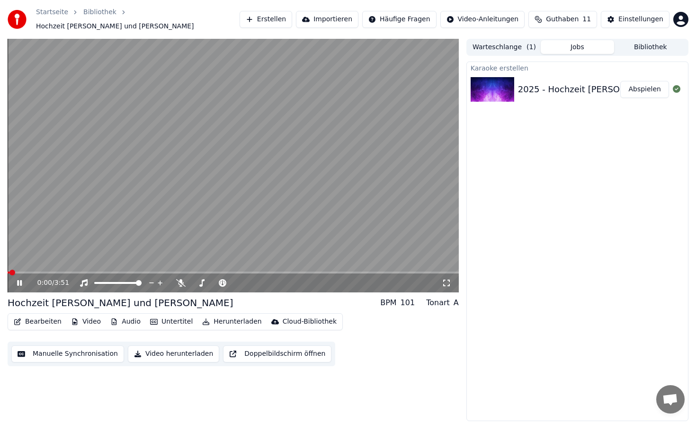
click at [92, 272] on span at bounding box center [233, 273] width 451 height 2
click at [177, 352] on button "Video herunterladen" at bounding box center [173, 354] width 91 height 17
